Goal: Task Accomplishment & Management: Use online tool/utility

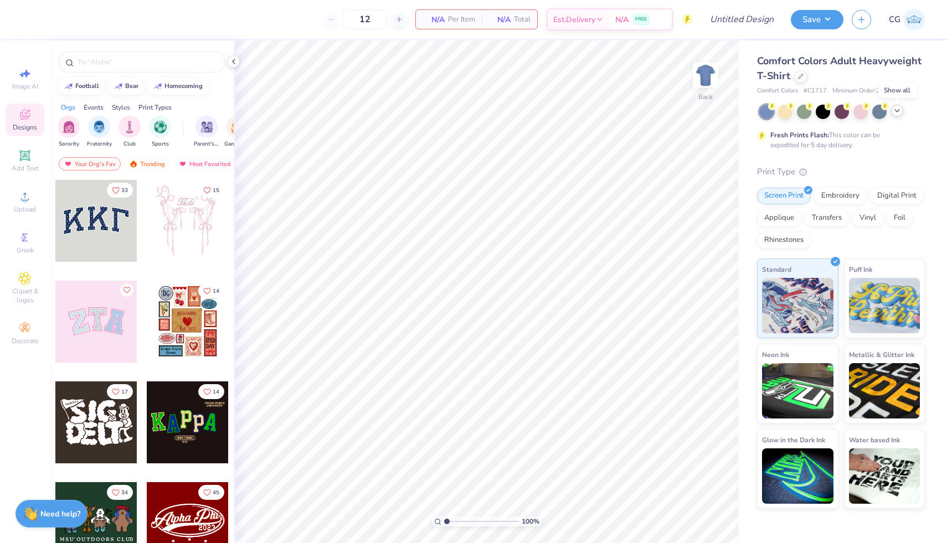
click at [896, 111] on icon at bounding box center [897, 110] width 9 height 9
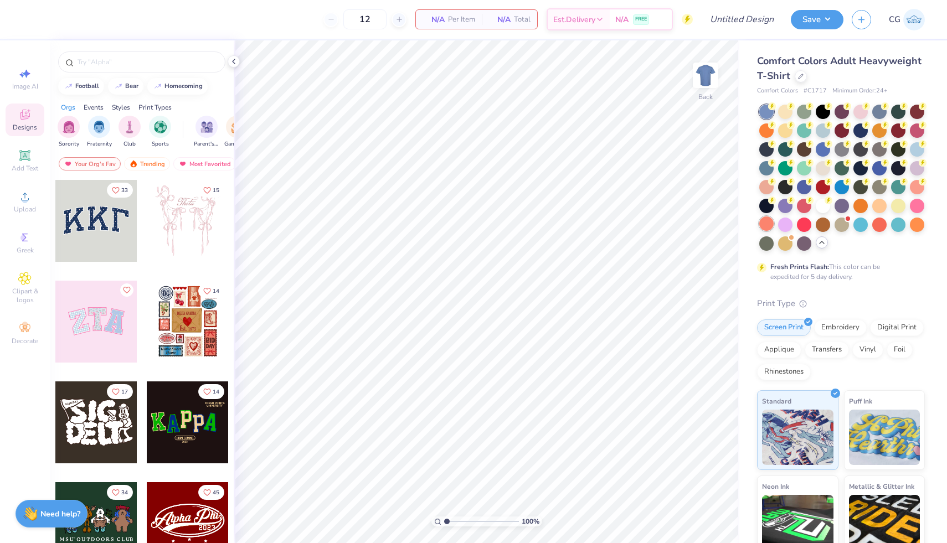
click at [768, 225] on div at bounding box center [766, 224] width 14 height 14
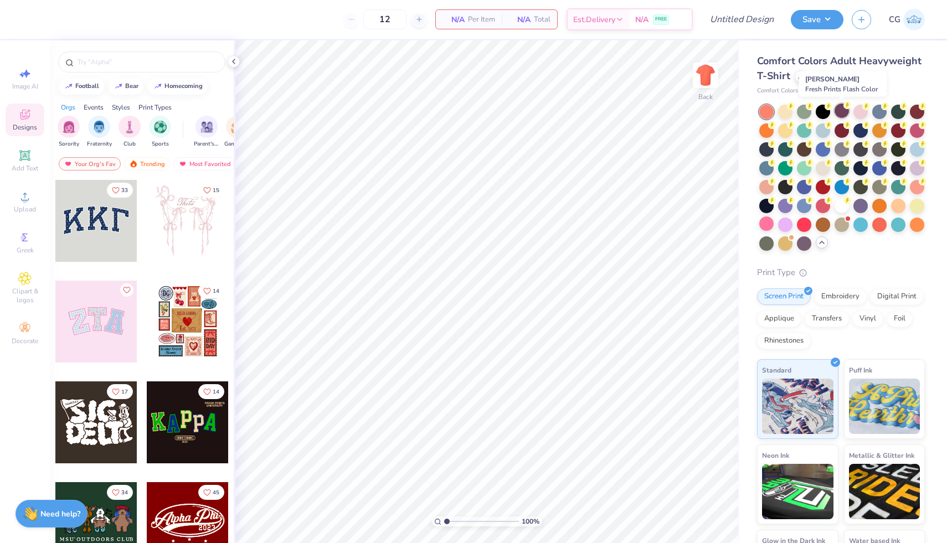
click at [846, 109] on div at bounding box center [842, 111] width 14 height 14
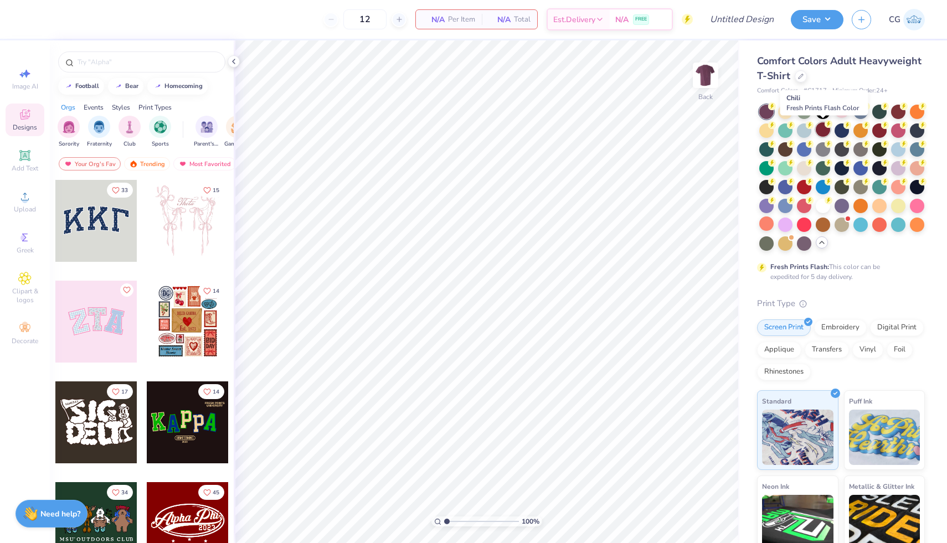
click at [829, 126] on circle at bounding box center [829, 124] width 8 height 8
click at [917, 107] on div at bounding box center [917, 111] width 14 height 14
click at [30, 198] on icon at bounding box center [24, 196] width 13 height 13
click at [16, 237] on div "Greek" at bounding box center [25, 243] width 39 height 33
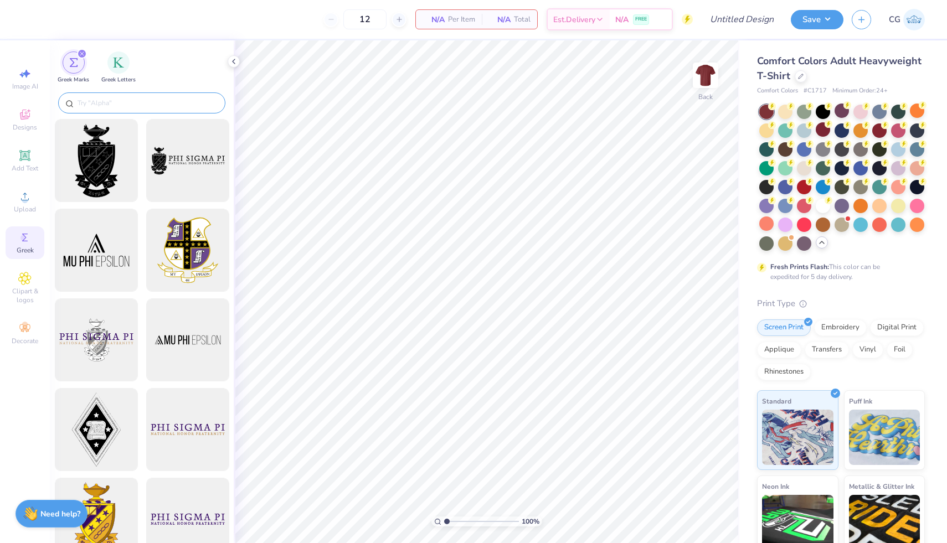
click at [134, 99] on input "text" at bounding box center [147, 102] width 142 height 11
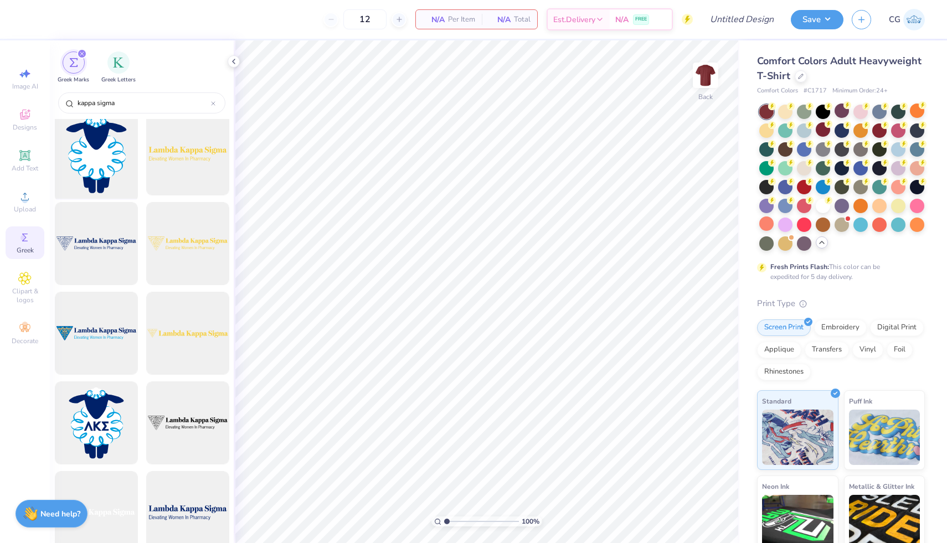
scroll to position [97, 0]
type input "kappa sigma"
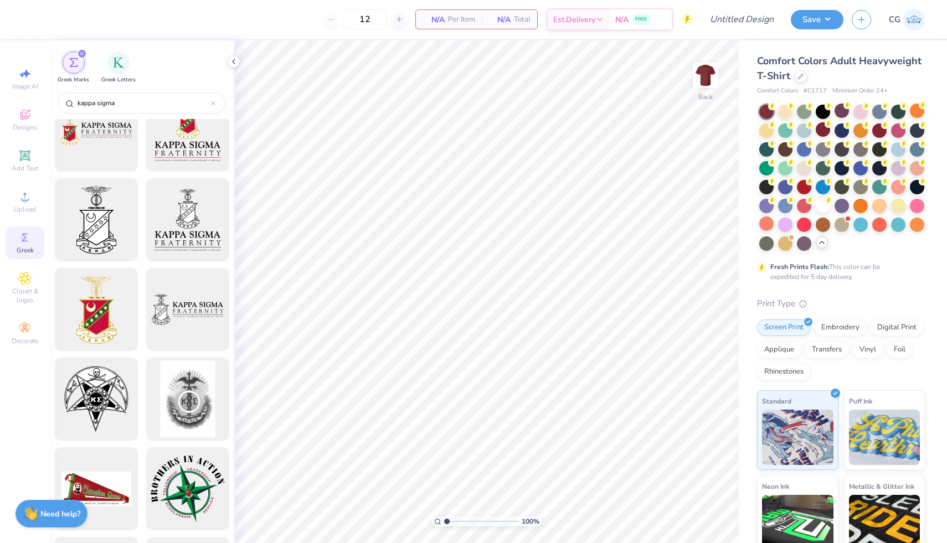
scroll to position [2186, 0]
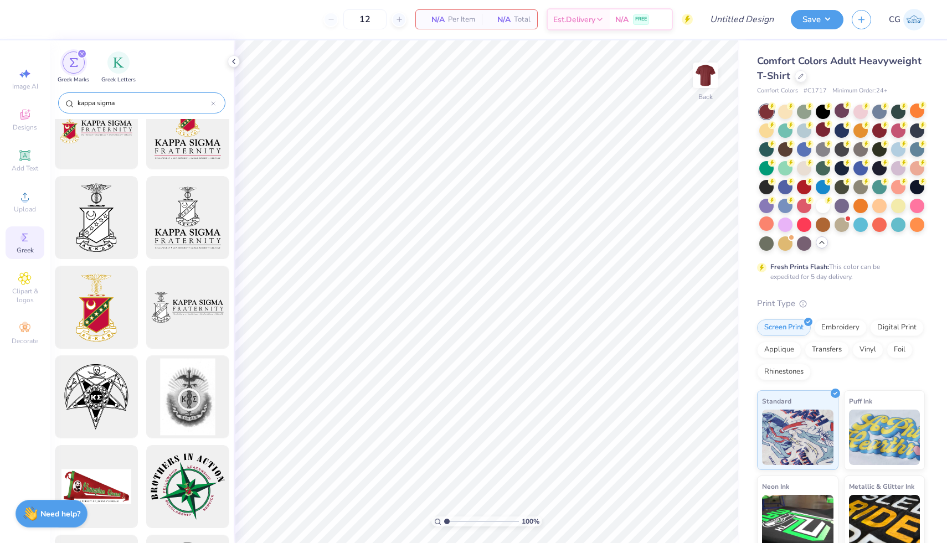
click at [212, 102] on icon at bounding box center [213, 103] width 3 height 3
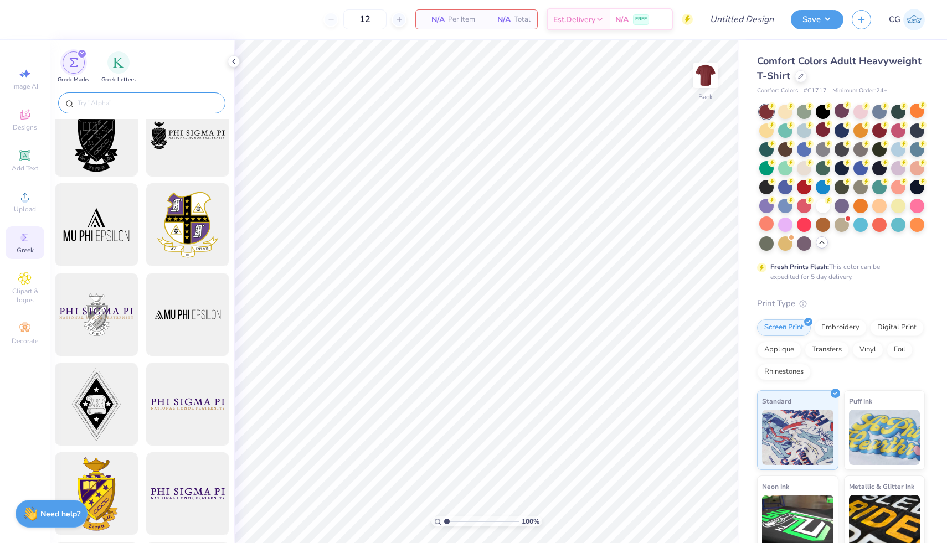
scroll to position [0, 0]
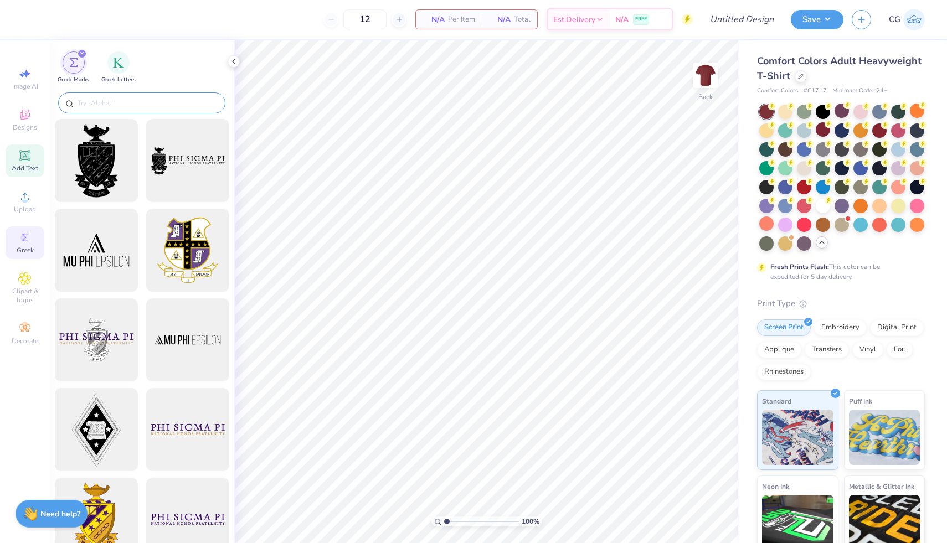
click at [35, 157] on div "Add Text" at bounding box center [25, 161] width 39 height 33
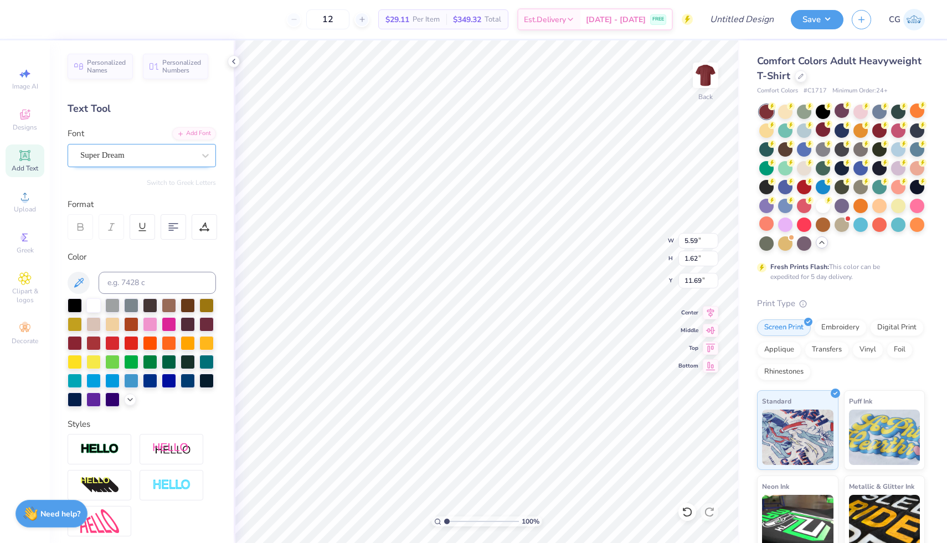
type textarea "Ksig"
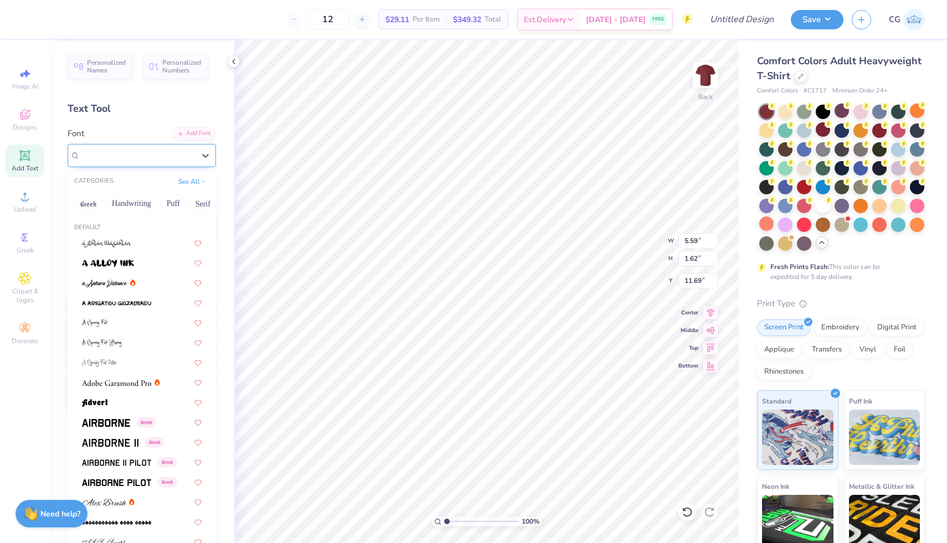
click at [190, 162] on div at bounding box center [137, 155] width 114 height 15
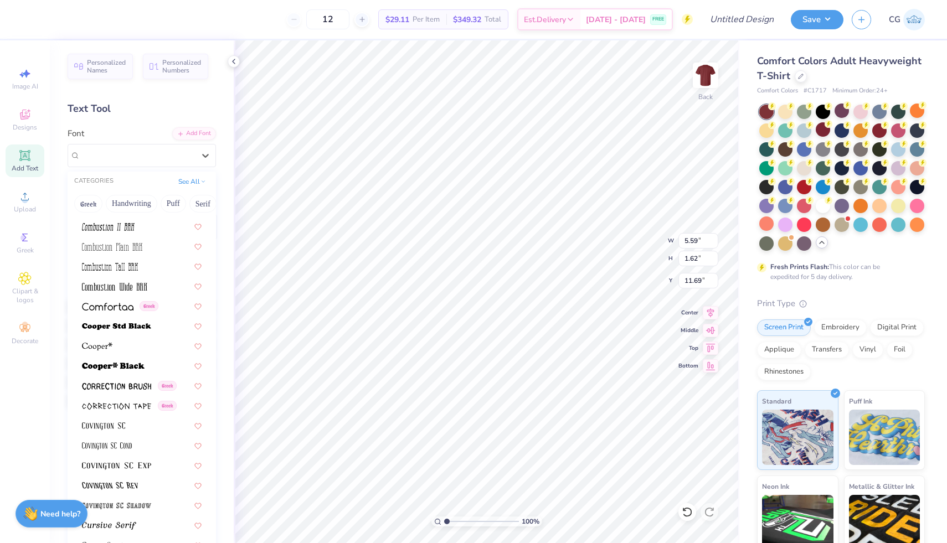
scroll to position [1628, 0]
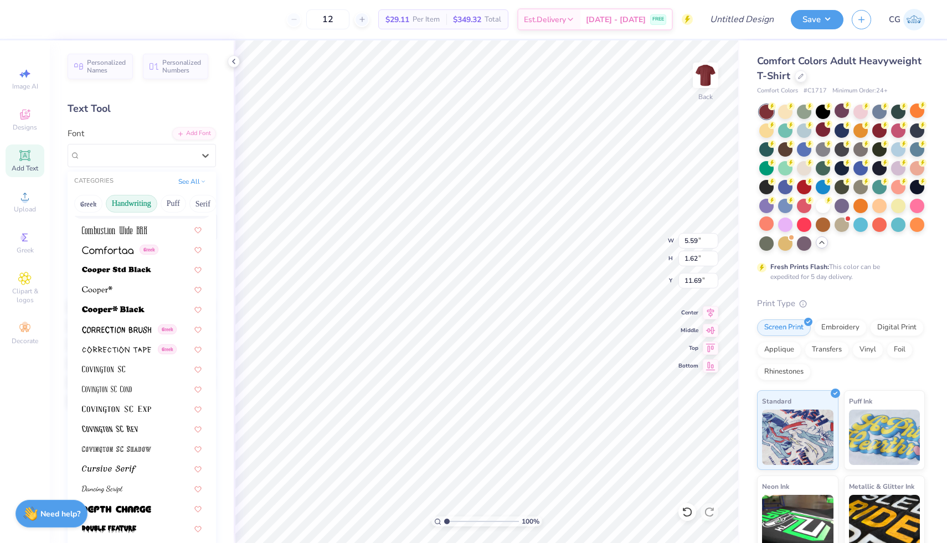
click at [140, 202] on button "Handwriting" at bounding box center [132, 204] width 52 height 18
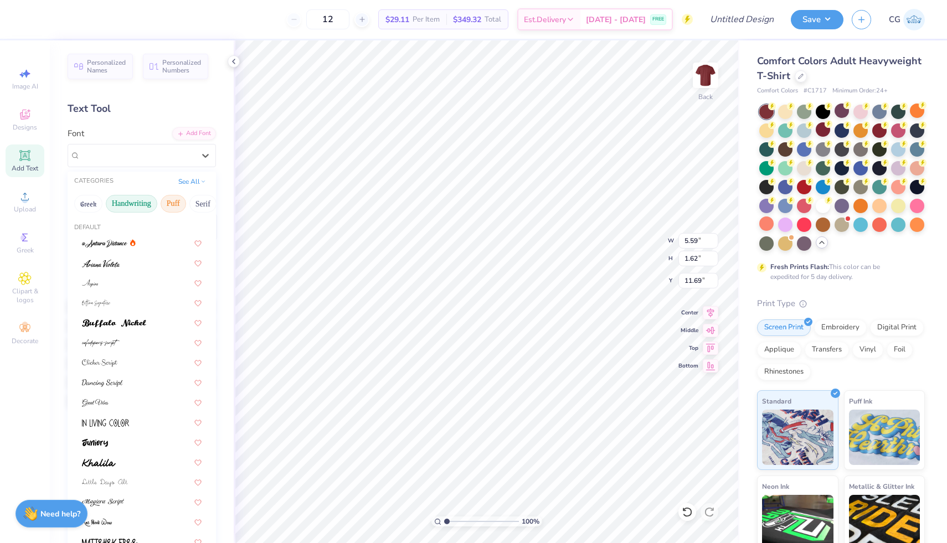
click at [168, 200] on button "Puff" at bounding box center [173, 204] width 25 height 18
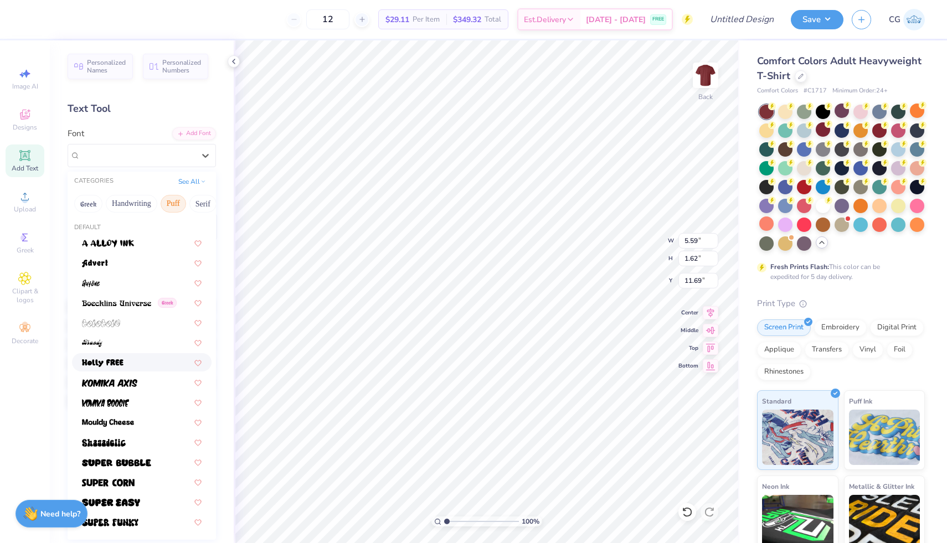
click at [110, 361] on img at bounding box center [103, 363] width 42 height 8
click at [177, 153] on div "[PERSON_NAME]" at bounding box center [137, 155] width 116 height 17
click at [170, 205] on button "Bold" at bounding box center [164, 204] width 27 height 18
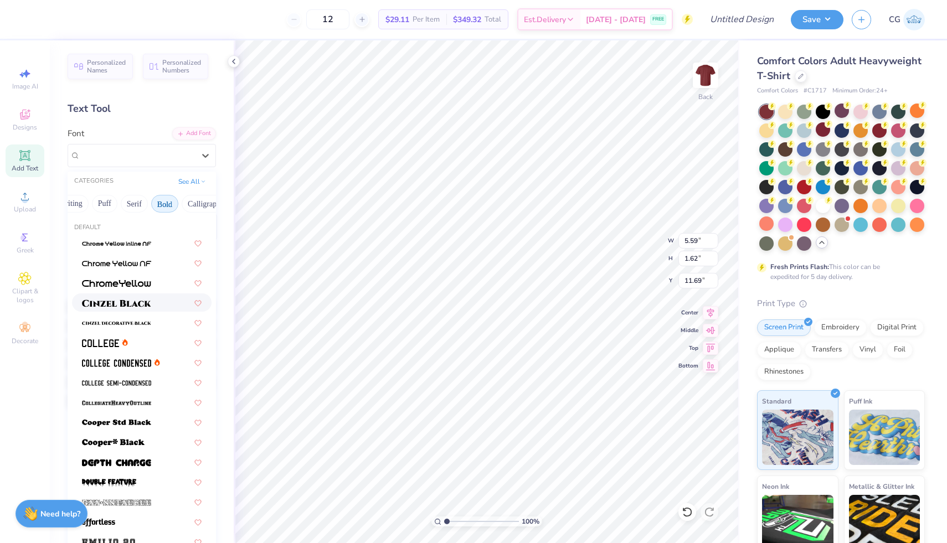
click at [138, 304] on img at bounding box center [116, 304] width 69 height 8
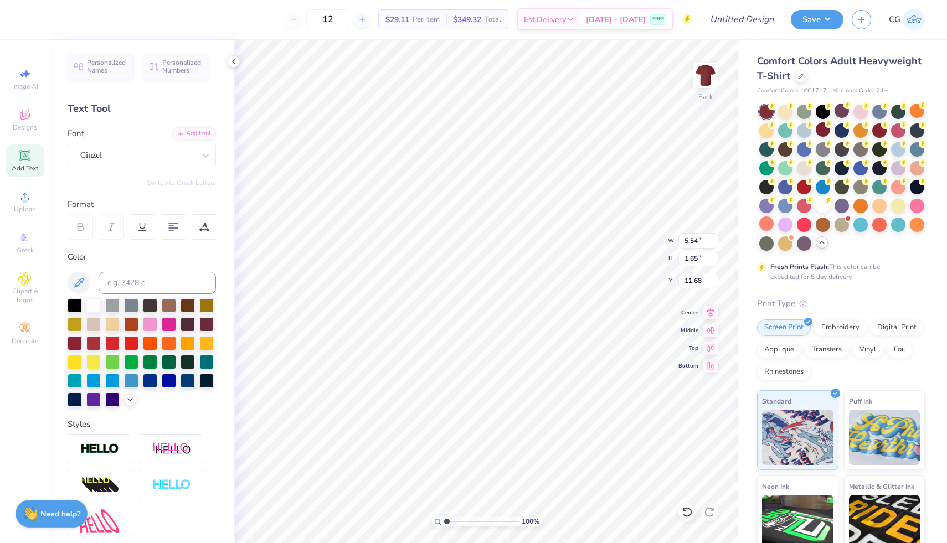
type input "3.00"
type input "4.63"
type input "1.38"
type textarea "KSIG"
type input "3.00"
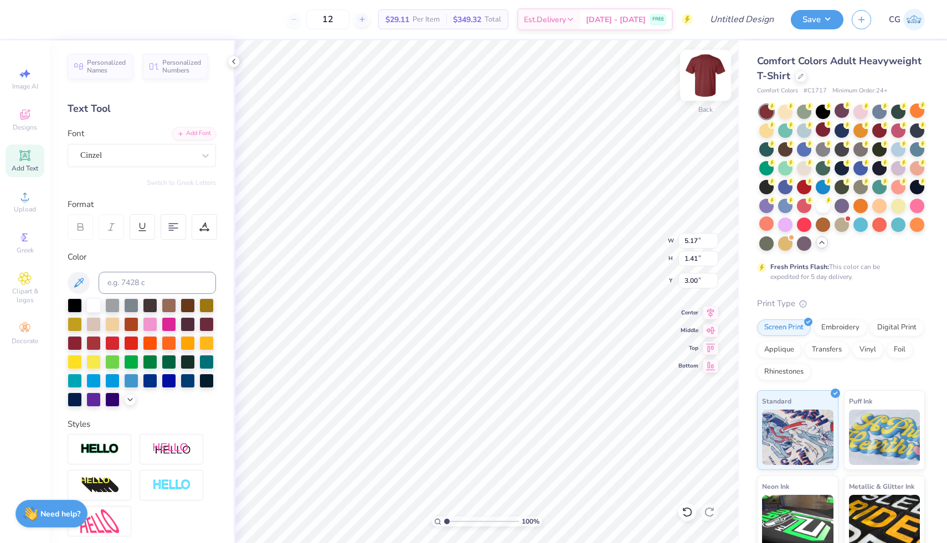
click at [709, 80] on img at bounding box center [705, 75] width 44 height 44
click at [9, 199] on div "Upload" at bounding box center [25, 202] width 39 height 33
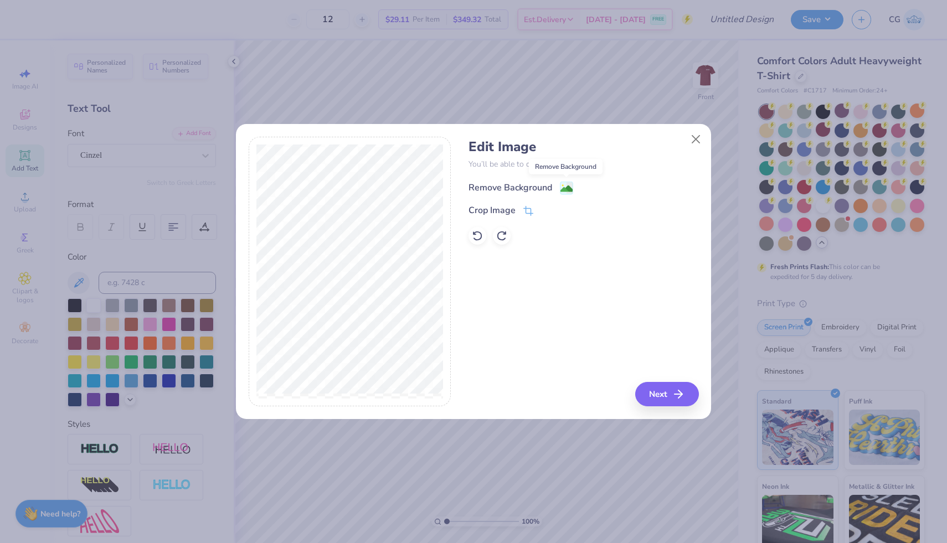
click at [562, 187] on image at bounding box center [566, 189] width 12 height 12
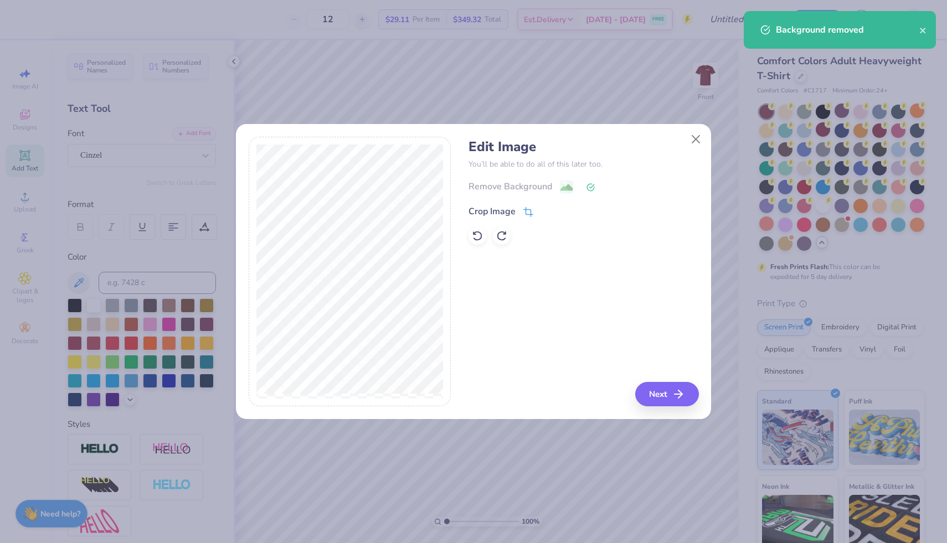
click at [521, 213] on div "Crop Image" at bounding box center [501, 211] width 65 height 13
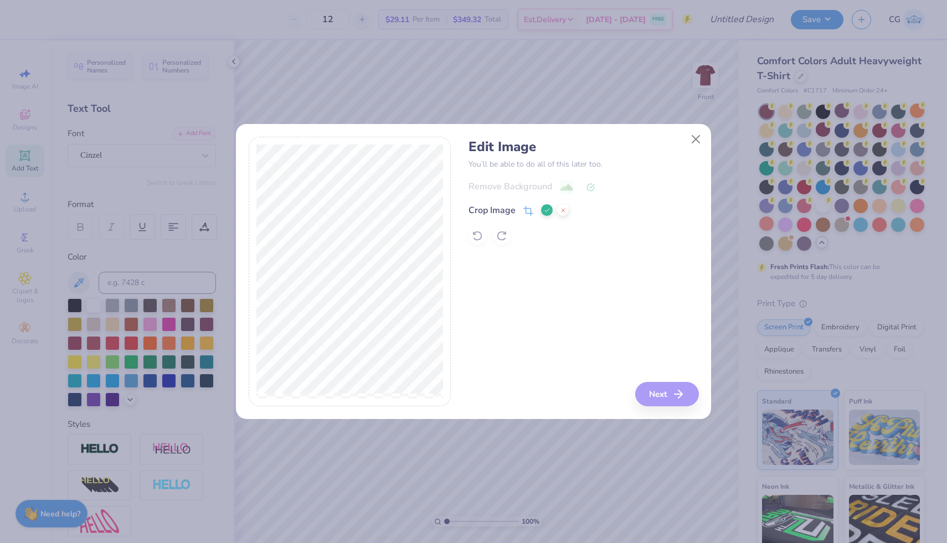
click at [681, 397] on div "Edit Image You’ll be able to do all of this later too. Remove Background Crop I…" at bounding box center [584, 272] width 230 height 270
click at [546, 209] on icon at bounding box center [547, 210] width 7 height 7
click at [689, 396] on button "Next" at bounding box center [669, 394] width 64 height 24
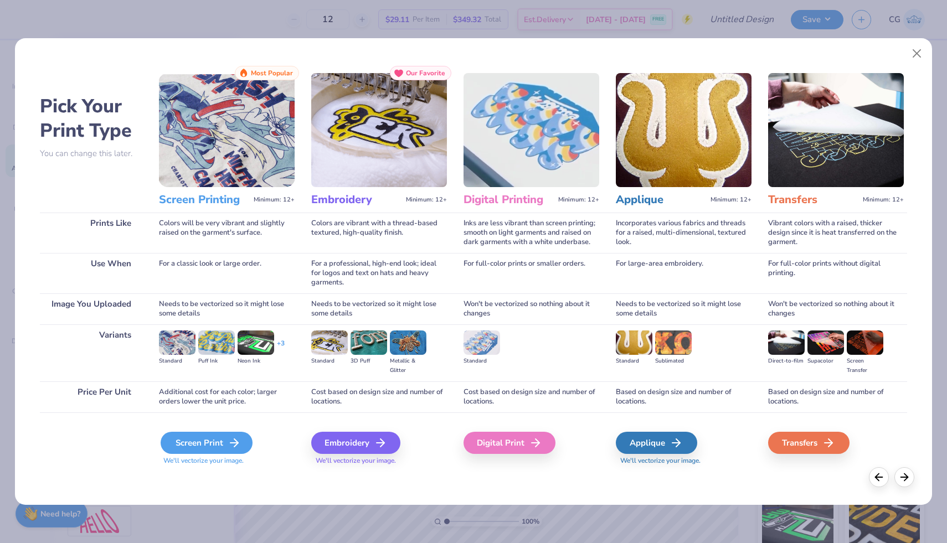
click at [181, 451] on div "Screen Print" at bounding box center [207, 443] width 92 height 22
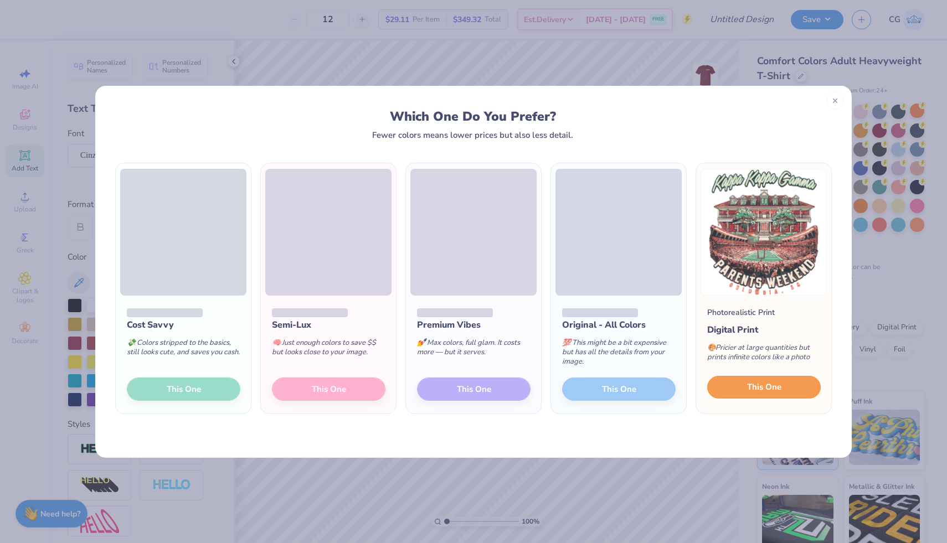
click at [781, 391] on button "This One" at bounding box center [764, 387] width 114 height 23
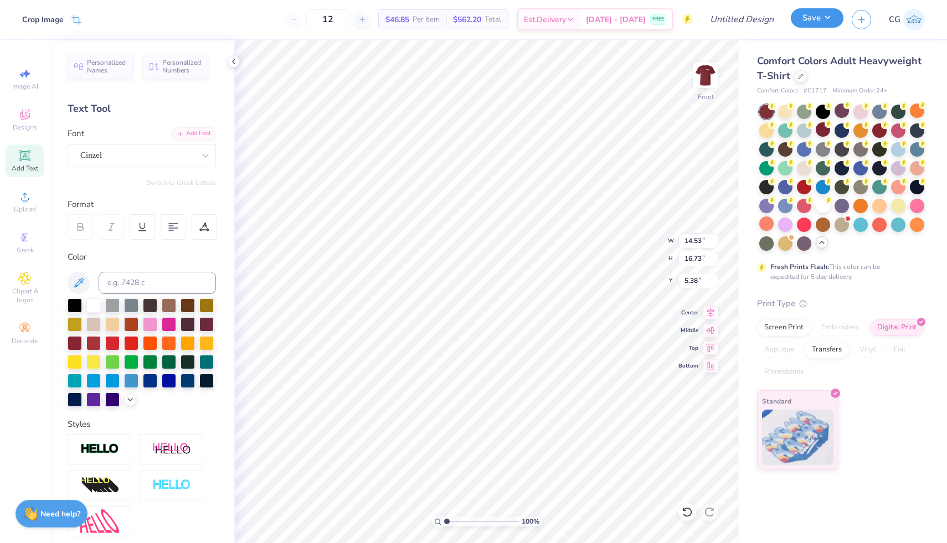
click at [820, 13] on button "Save" at bounding box center [817, 17] width 53 height 19
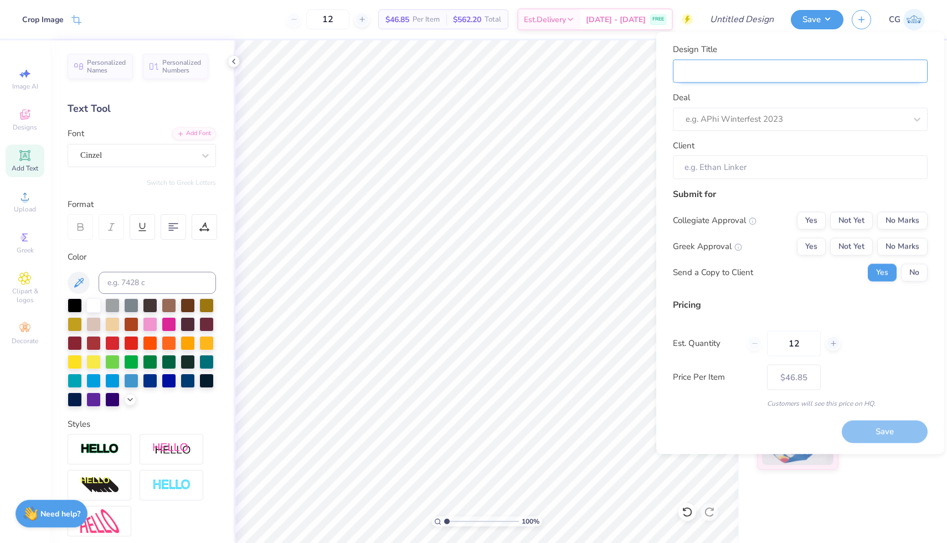
click at [723, 79] on input "Design Title" at bounding box center [800, 71] width 255 height 24
type input "K"
type input "Ka"
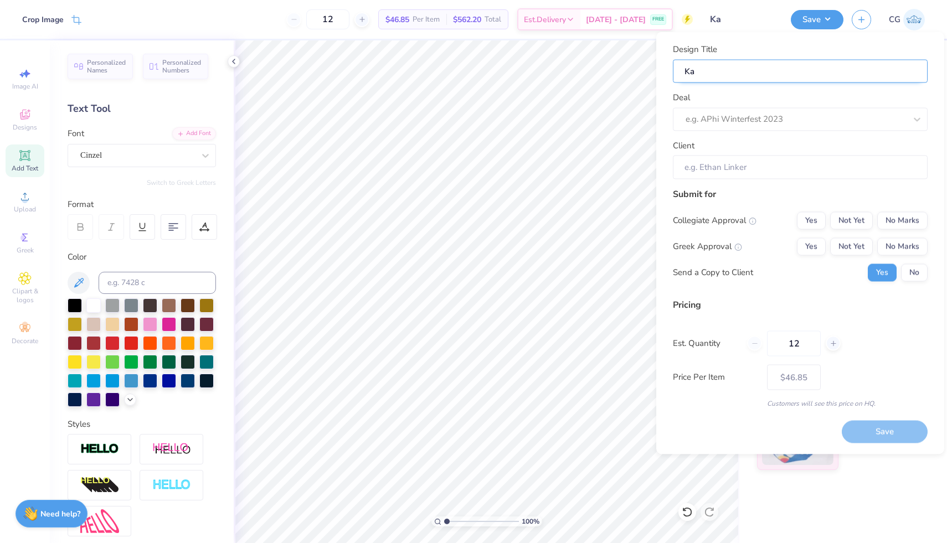
type input "Kap"
type input "[PERSON_NAME]"
type input "Kap"
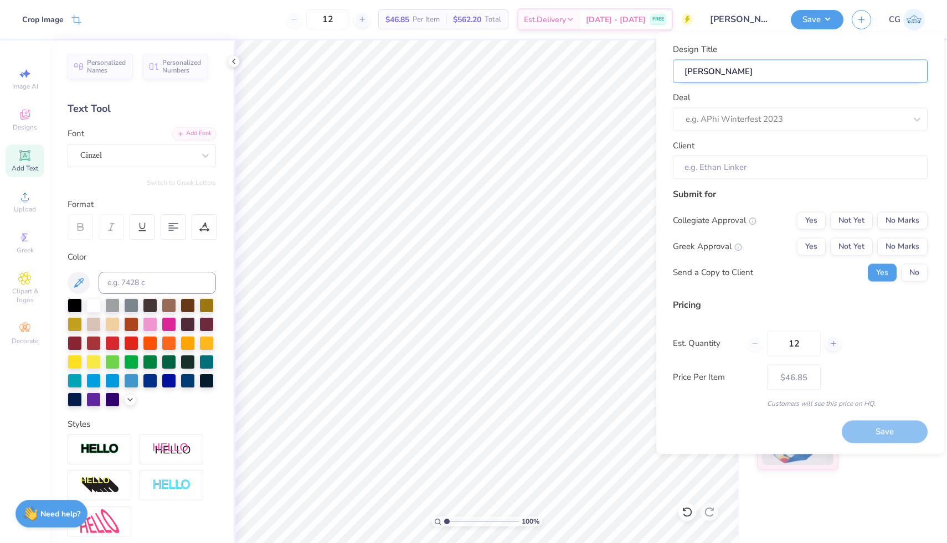
type input "Kap"
type input "Ka"
type input "K"
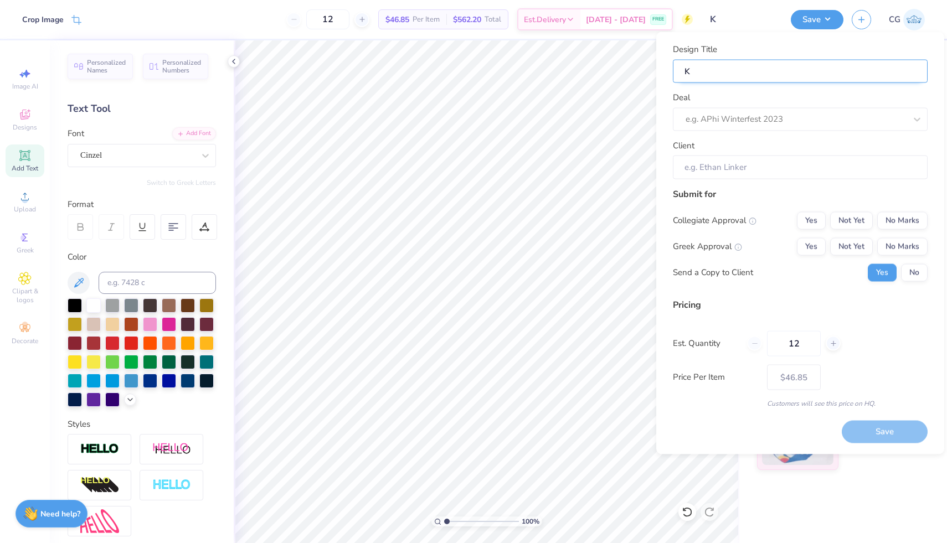
type input "KS"
type input "KSi"
type input "KSig"
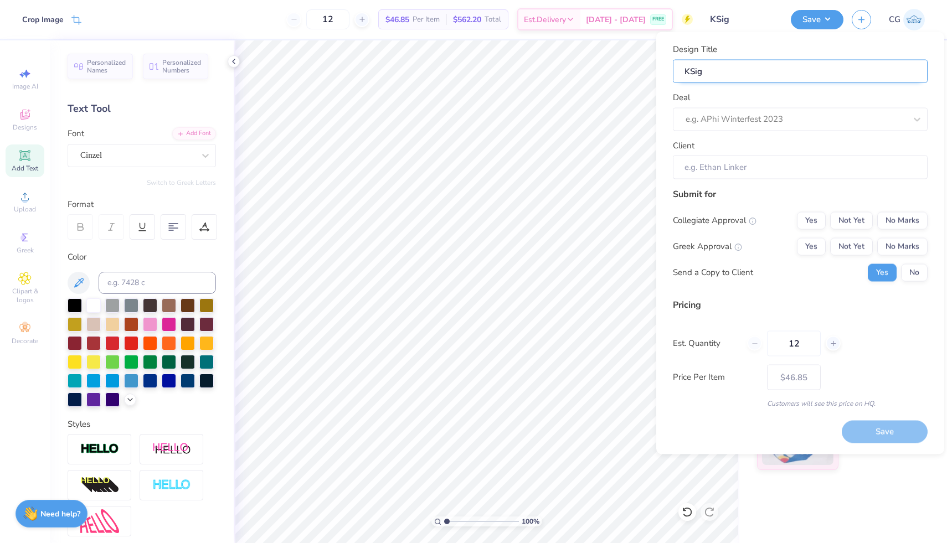
type input "KSig"
type input "KSig P"
type input "KSig Par"
type input "KSig Pare"
type input "KSig Paren"
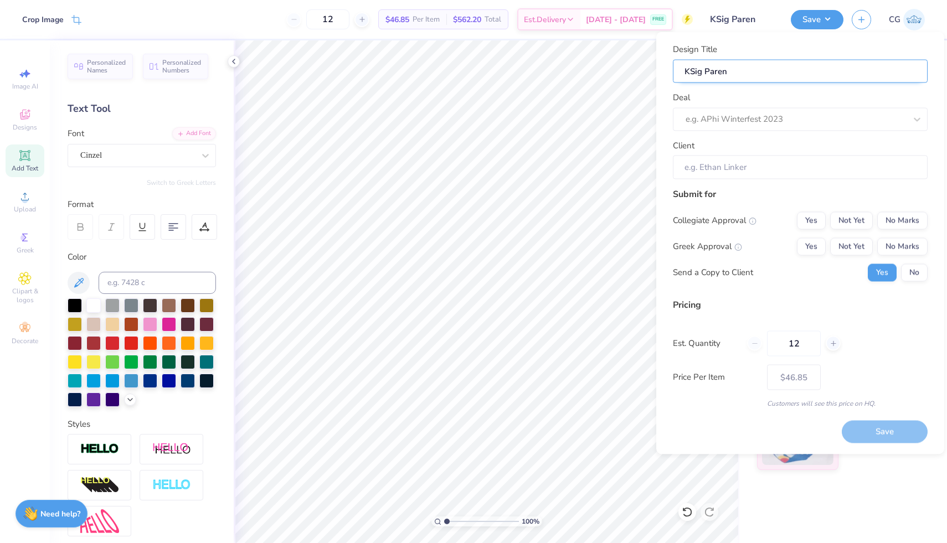
type input "KSig Parent"
type input "KSig Parents"
type input "KSig Parents w"
type input "KSig Parents we"
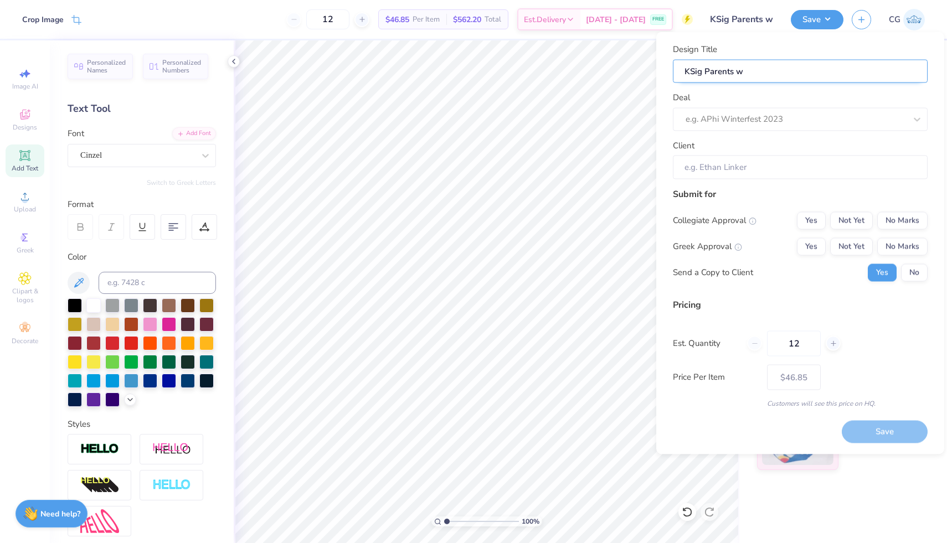
type input "KSig Parents we"
type input "KSig Parents wee"
type input "KSig Parents week"
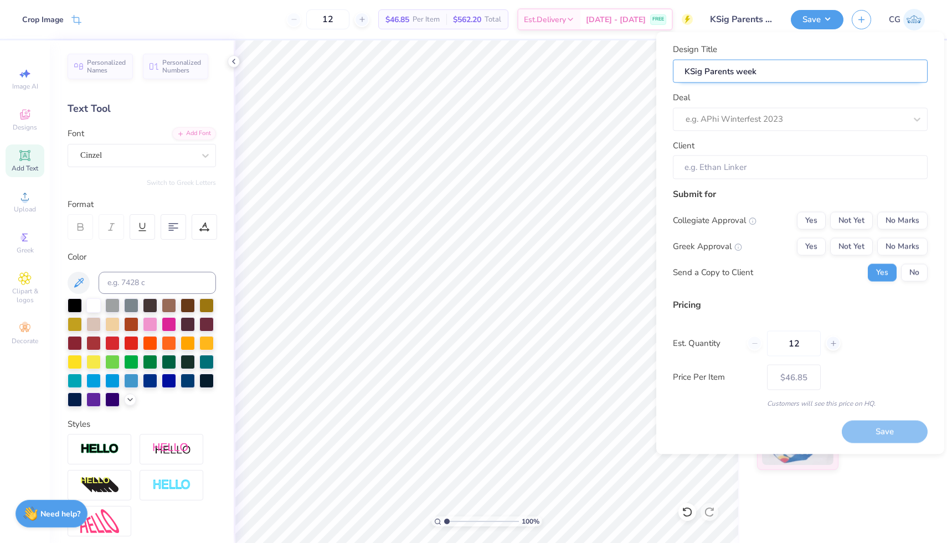
type input "KSig Parents weeke"
type input "KSig Parents weeken"
type input "KSig Parents weekend"
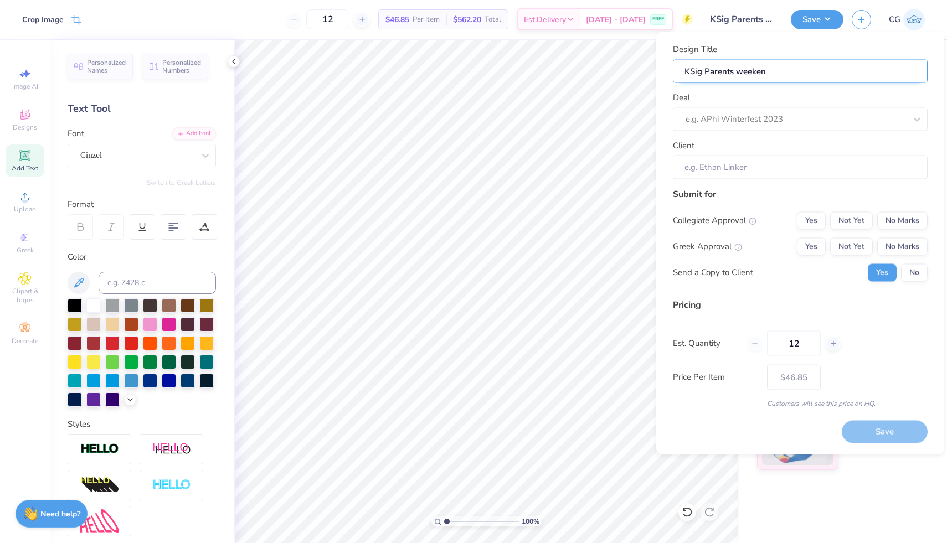
type input "KSig Parents weekend"
click at [737, 77] on input "KSig Parents weekend" at bounding box center [800, 71] width 255 height 24
type input "KSig Parents nweekend"
type input "KSig Parents ndweekend"
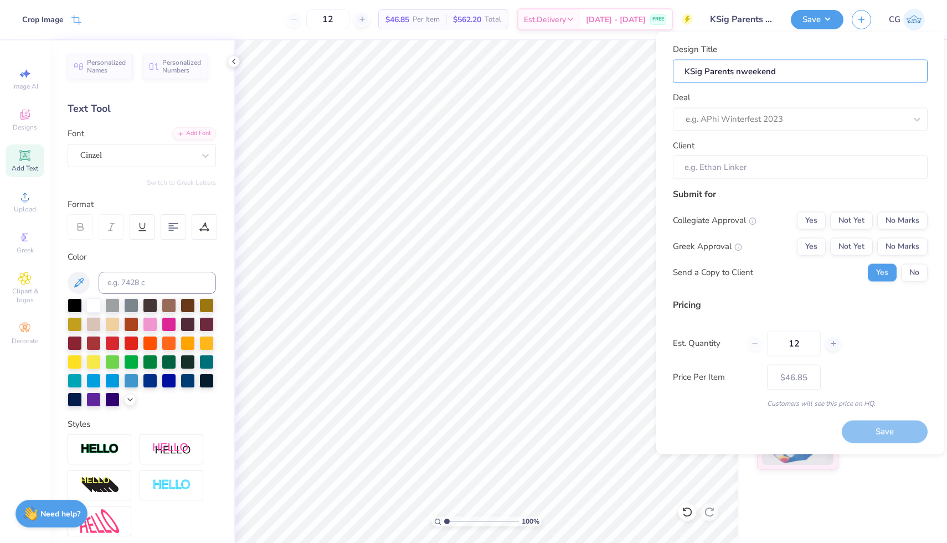
type input "KSig Parents ndweekend"
type input "KSig Parents nd weekend"
type input "KSig Parents nd Aweekend"
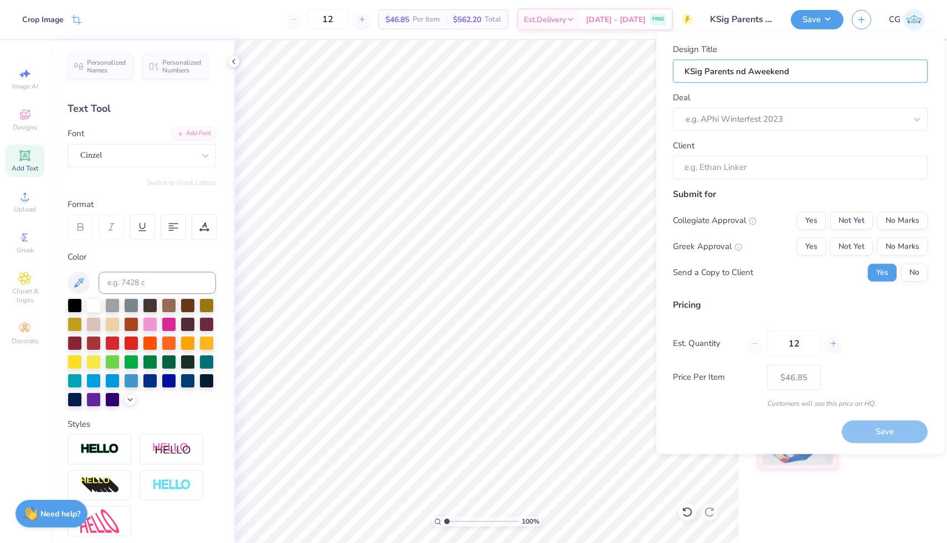
type input "KSig Parents nd Alweekend"
type input "KSig Parents nd Aluweekend"
type input "KSig Parents nd Alumweekend"
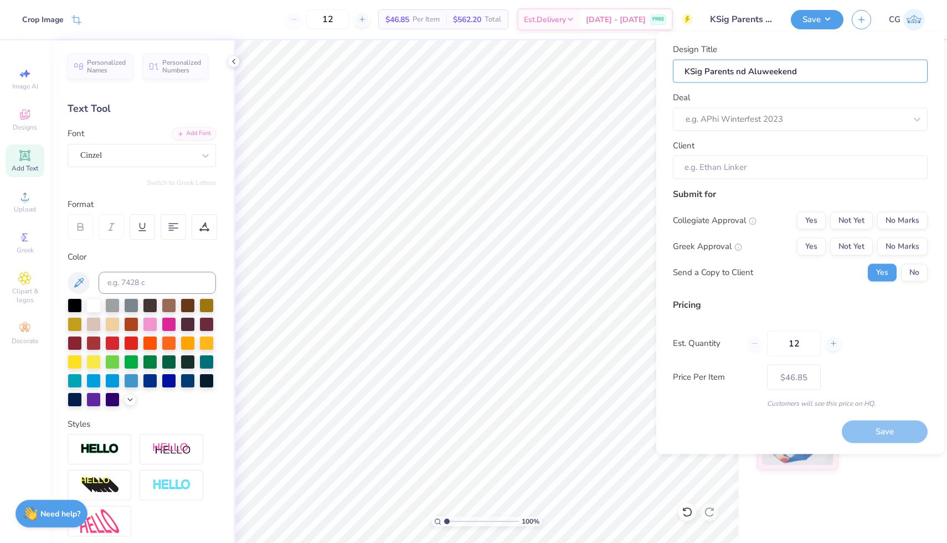
type input "KSig Parents nd Alumweekend"
type input "KSig Parents nd Alumnweekend"
type input "KSig Parents nd Alumniweekend"
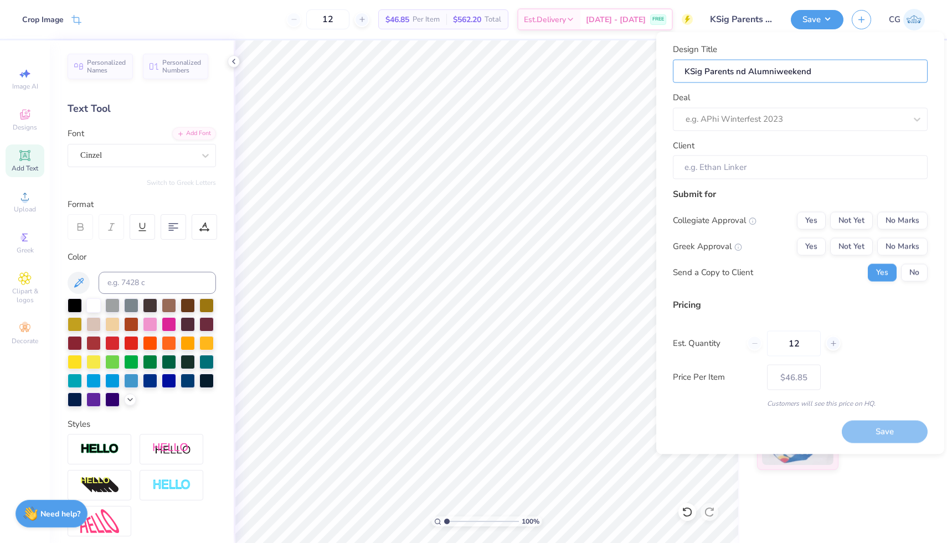
type input "KSig Parents nd Alumni weekend"
click at [736, 75] on input "KSig Parents nd Alumni weekend" at bounding box center [800, 71] width 255 height 24
type input "KSig Parents and Alumni weekend"
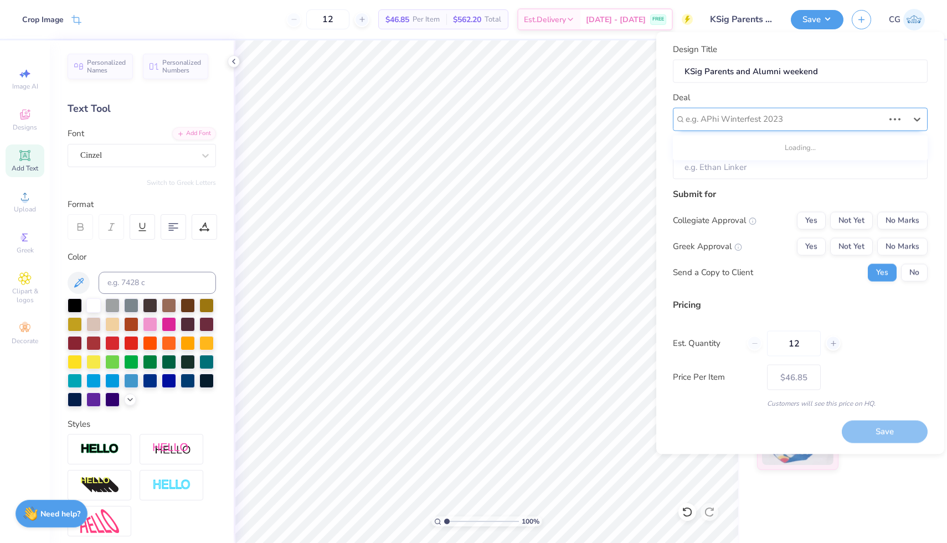
click at [713, 119] on div at bounding box center [785, 119] width 198 height 15
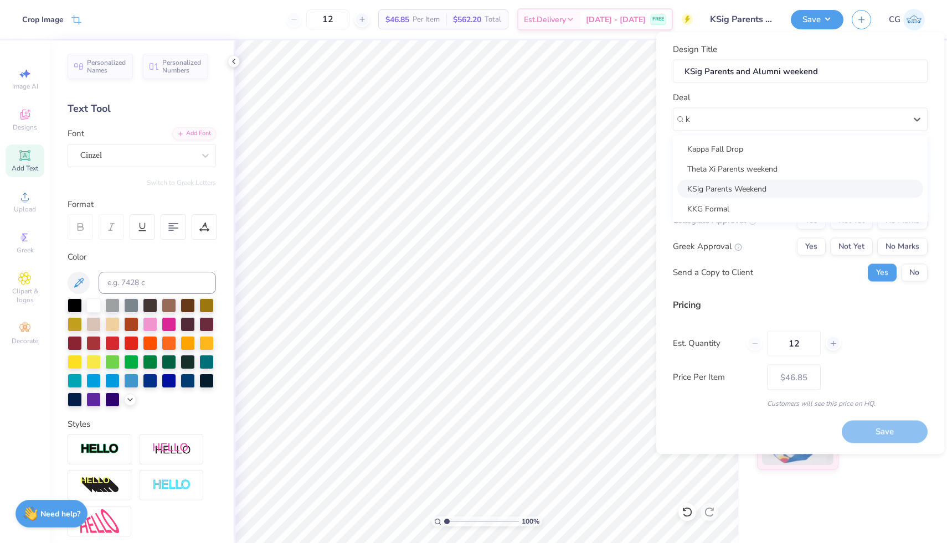
click at [731, 186] on div "KSig Parents Weekend" at bounding box center [800, 188] width 246 height 18
type input "k"
type input "Xander [PERSON_NAME]"
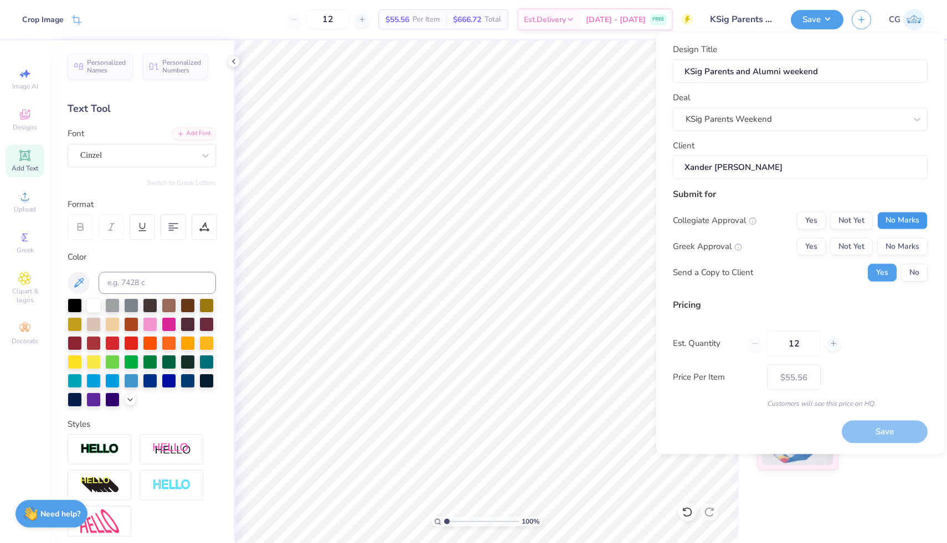
click at [896, 219] on button "No Marks" at bounding box center [902, 221] width 50 height 18
click at [862, 243] on button "Not Yet" at bounding box center [851, 247] width 43 height 18
click at [861, 434] on button "Save" at bounding box center [885, 432] width 86 height 23
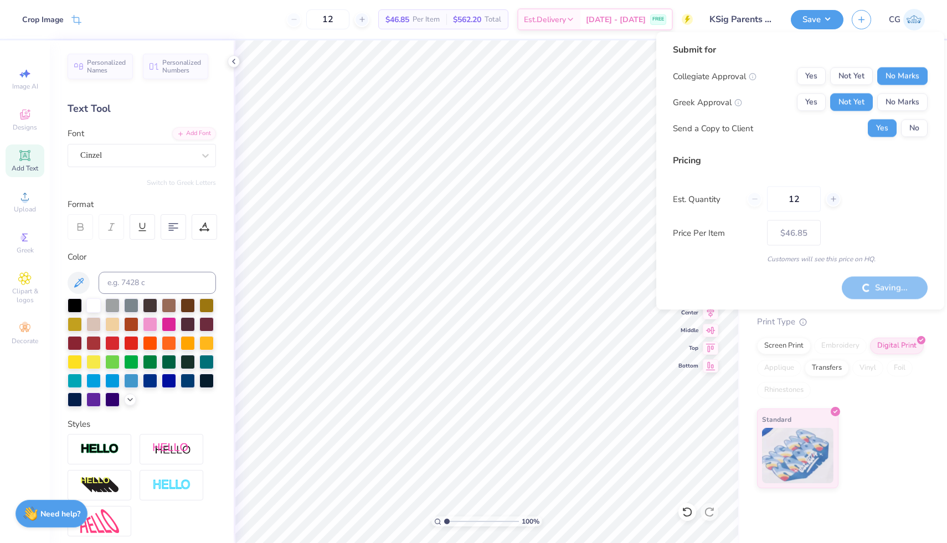
type input "– –"
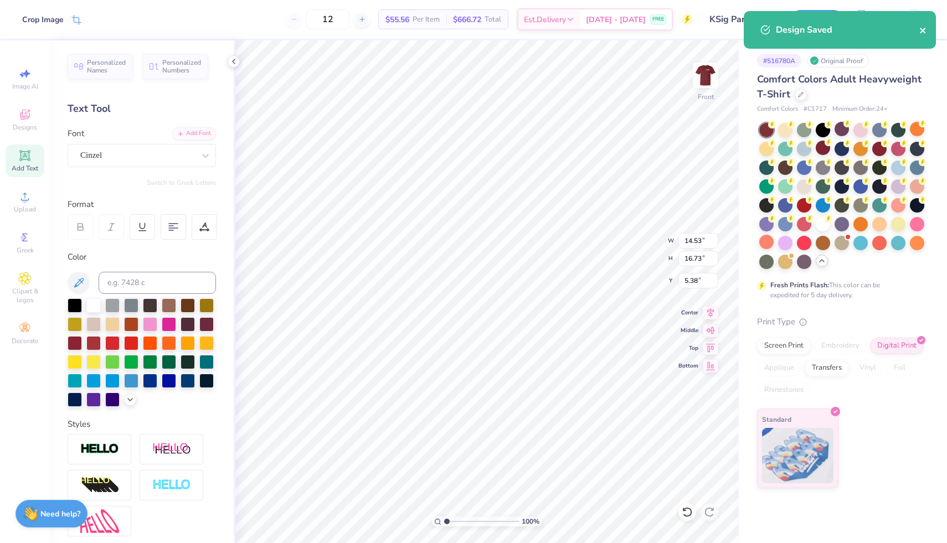
click at [922, 30] on icon "close" at bounding box center [923, 31] width 6 height 6
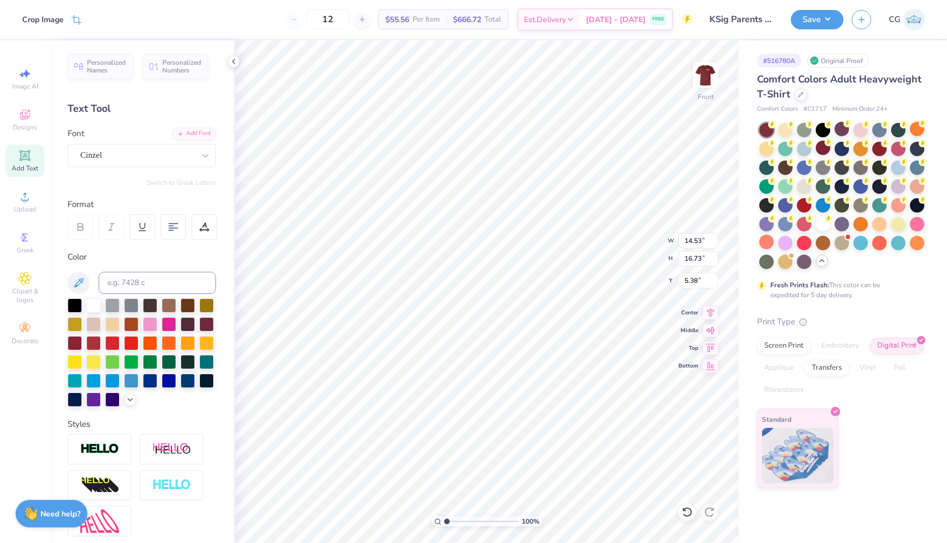
click at [910, 16] on img at bounding box center [914, 20] width 22 height 22
